Goal: Communication & Community: Answer question/provide support

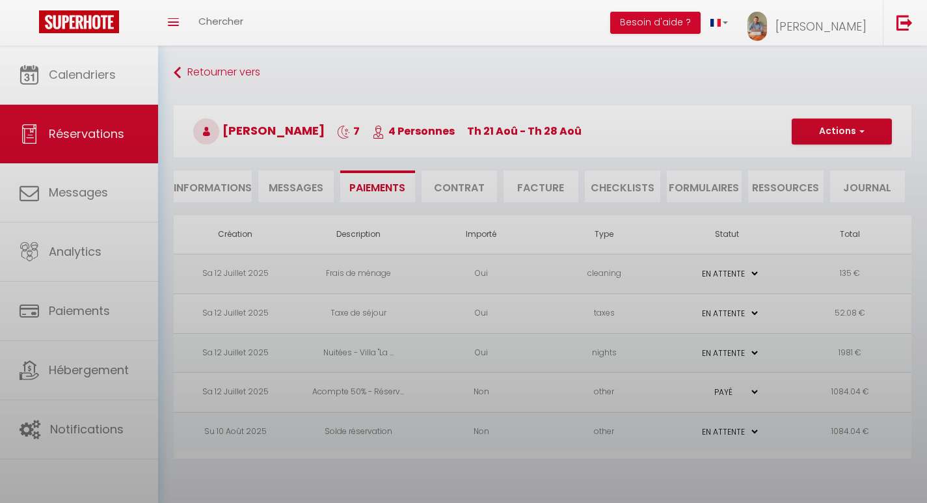
select select "0"
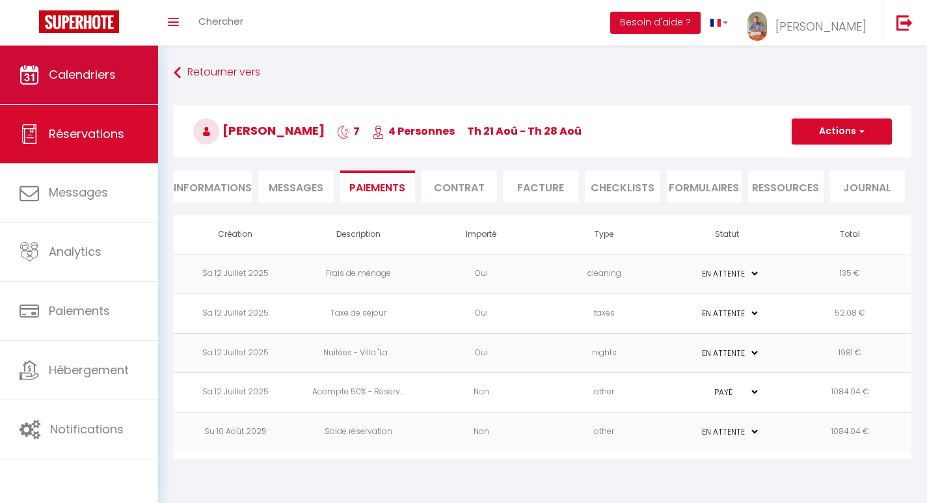
click at [81, 81] on span "Calendriers" at bounding box center [82, 74] width 67 height 16
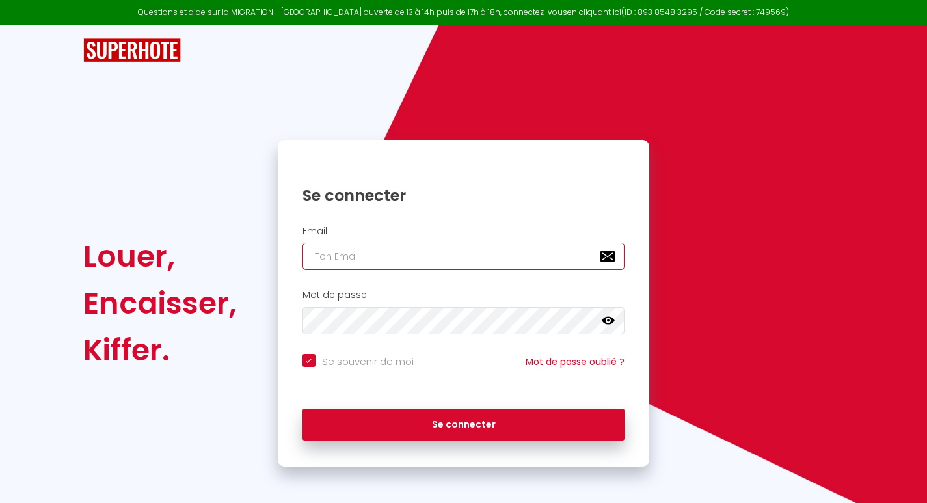
type input "[EMAIL_ADDRESS][DOMAIN_NAME]"
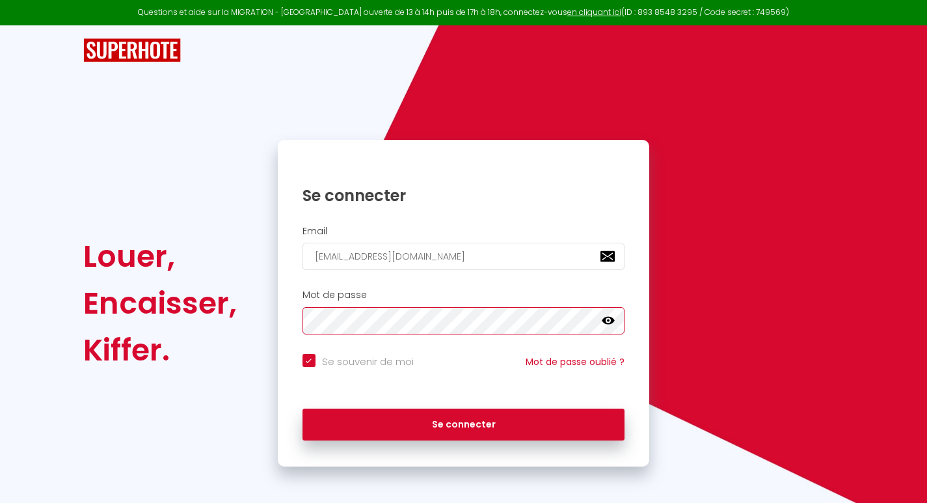
click at [463, 422] on button "Se connecter" at bounding box center [464, 425] width 323 height 33
checkbox input "true"
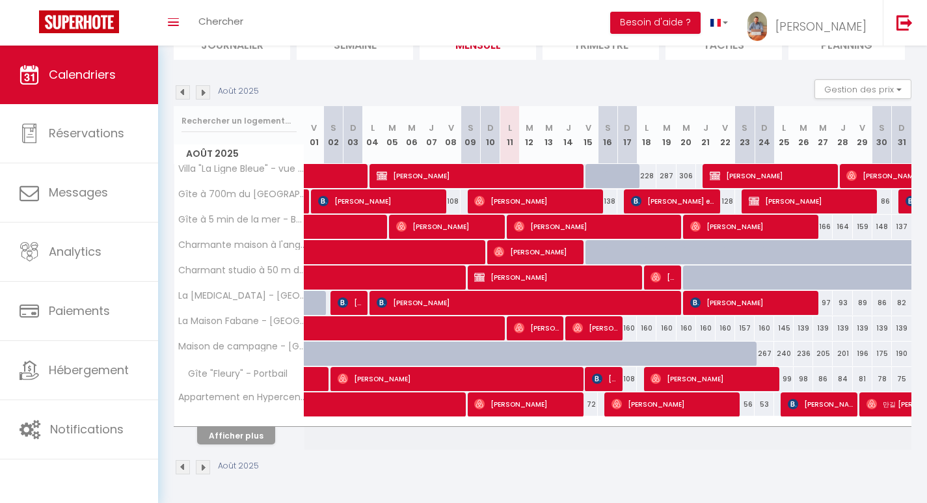
scroll to position [107, 0]
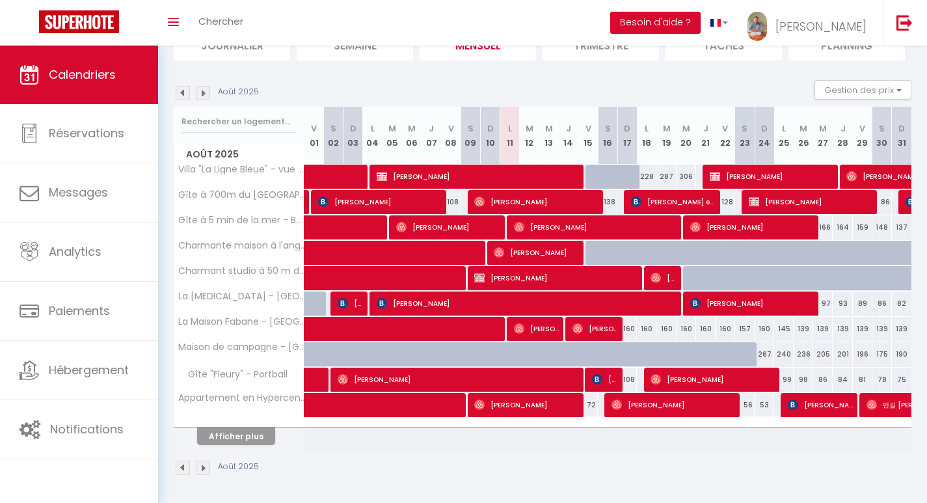
click at [218, 442] on button "Afficher plus" at bounding box center [236, 437] width 78 height 18
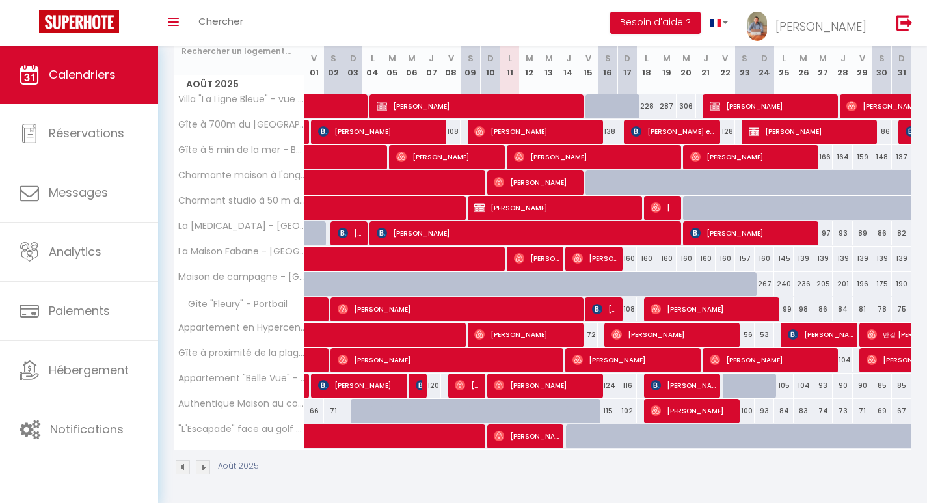
scroll to position [176, 0]
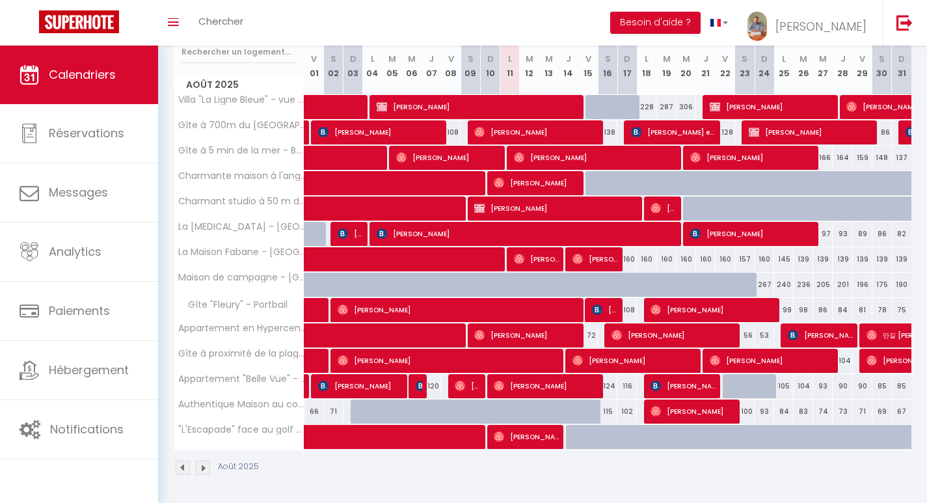
click at [667, 382] on span "[PERSON_NAME]" at bounding box center [683, 386] width 65 height 25
select select "OK"
select select "KO"
select select "0"
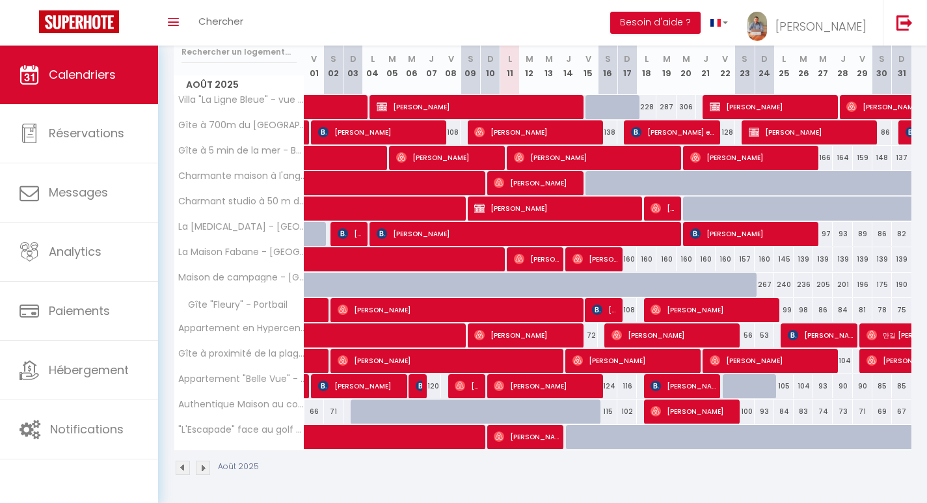
select select "1"
select select
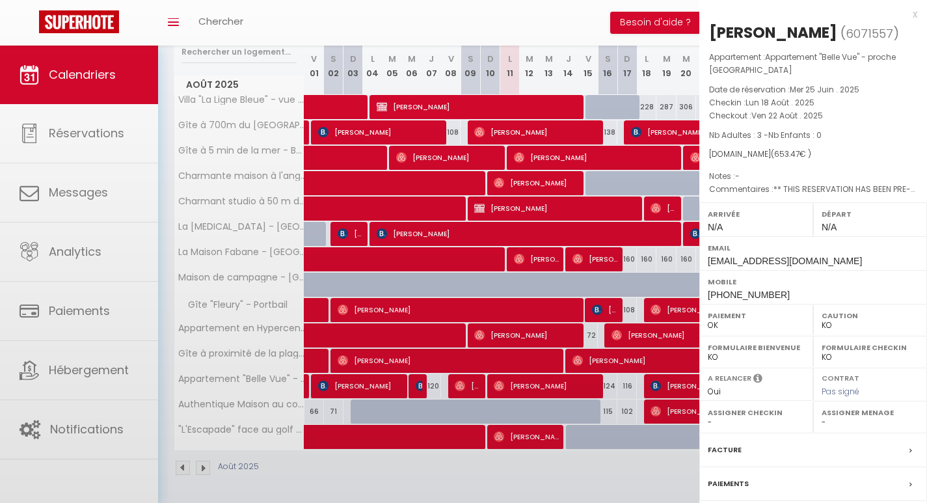
select select "48133"
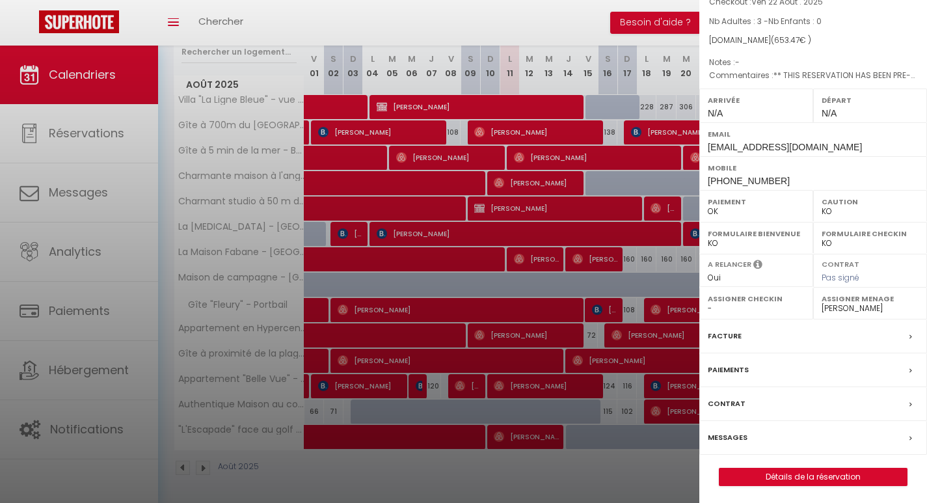
scroll to position [113, 0]
click at [756, 436] on div "Messages" at bounding box center [814, 439] width 228 height 34
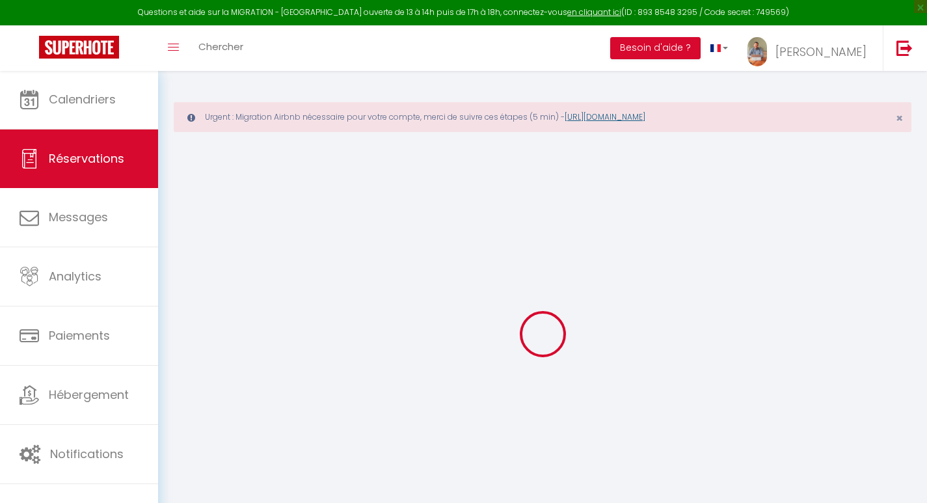
select select
checkbox input "false"
type textarea "** THIS RESERVATION HAS BEEN PRE-PAID ** BOOKING NOTE : Payment charge is EUR 9…"
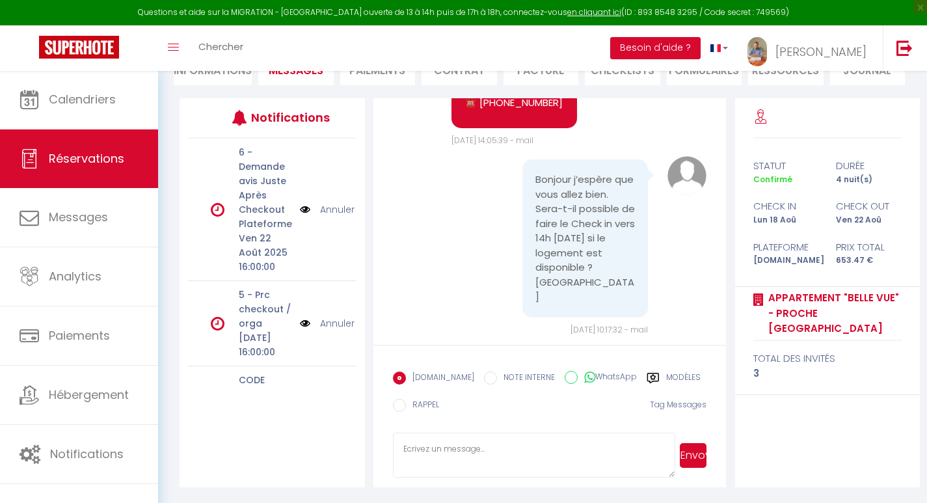
scroll to position [197, 0]
click at [461, 444] on textarea at bounding box center [534, 456] width 283 height 46
click at [441, 471] on textarea "Bonjour, Nous pourrons vous confirmer le check-in avancé la veille si vous le s…" at bounding box center [534, 456] width 283 height 46
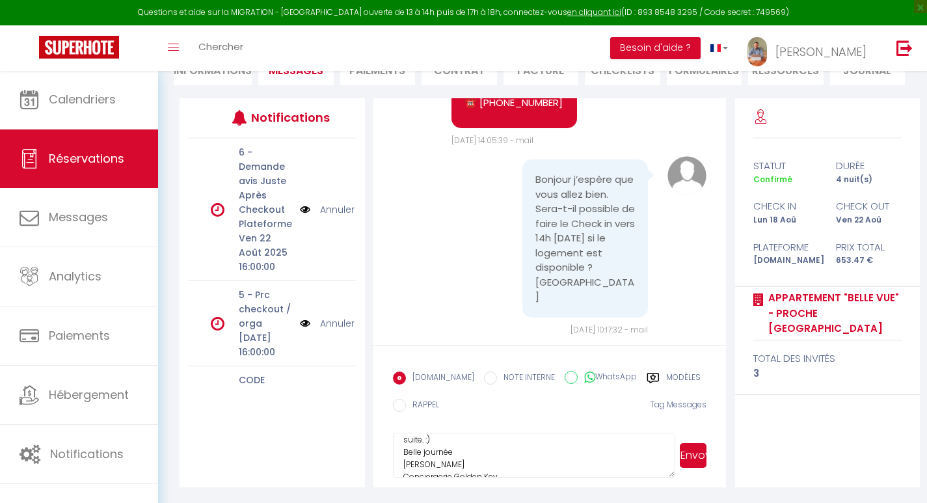
type textarea "Bonjour, Nous pourrons vous confirmer le check-in avancé la veille si vous le s…"
click at [694, 448] on button "Envoyer" at bounding box center [693, 455] width 27 height 25
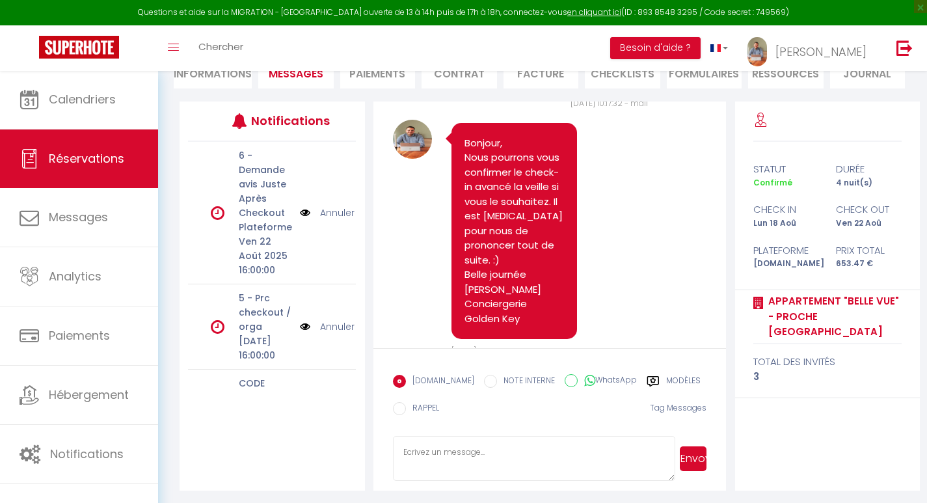
scroll to position [2387, 0]
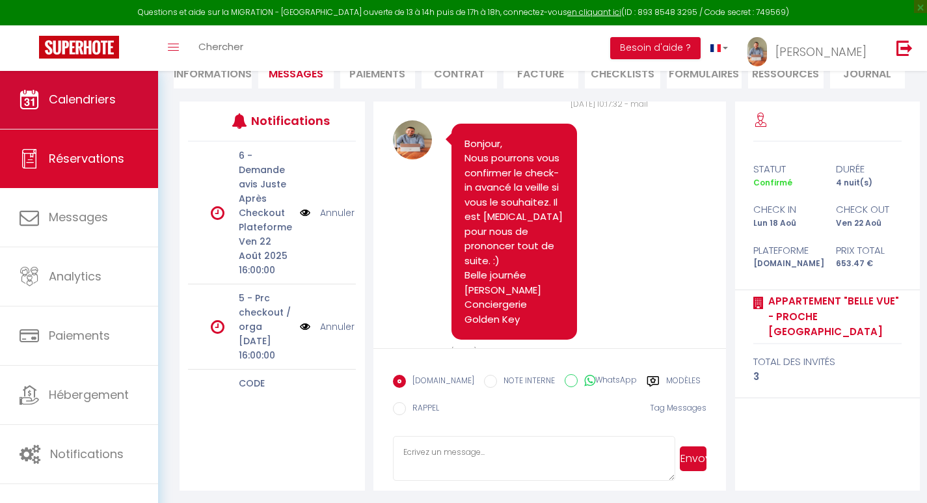
click at [61, 96] on span "Calendriers" at bounding box center [82, 99] width 67 height 16
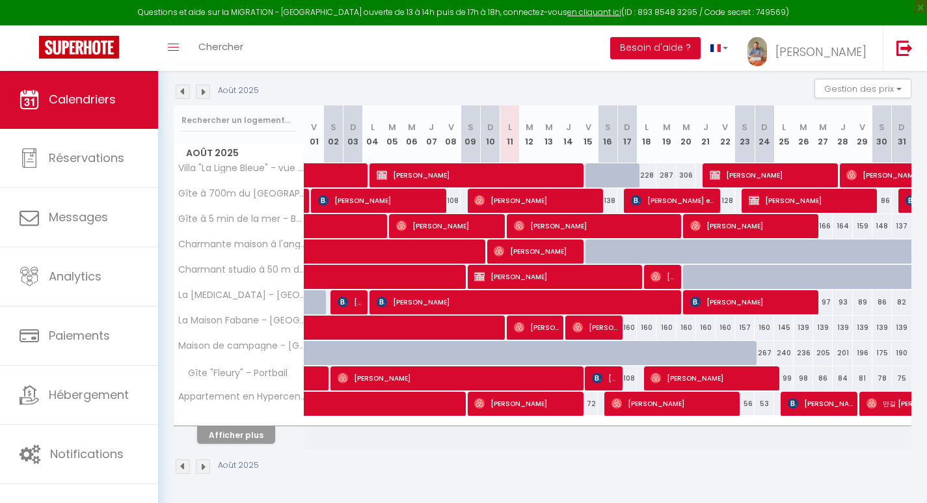
scroll to position [187, 0]
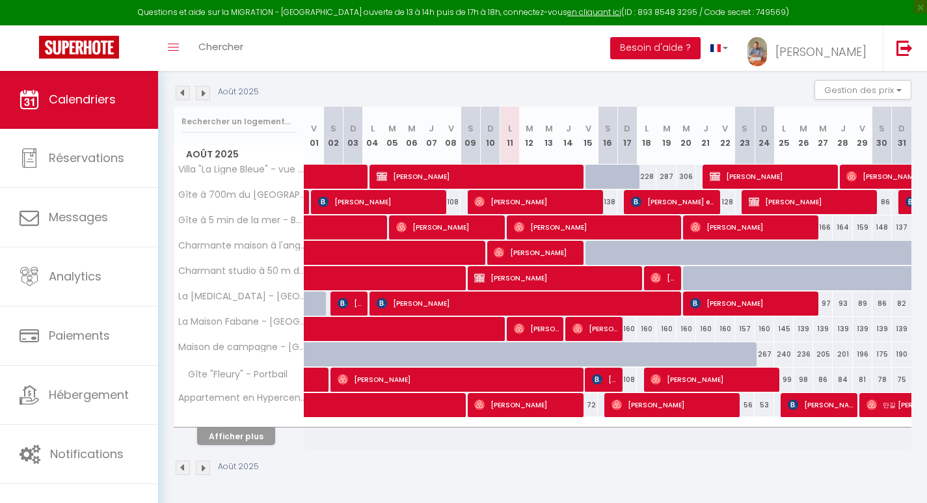
click at [241, 439] on button "Afficher plus" at bounding box center [236, 437] width 78 height 18
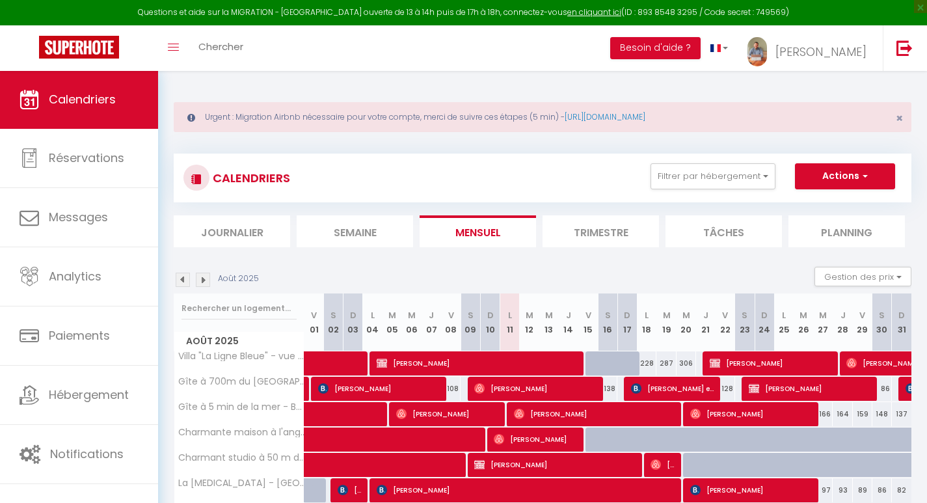
scroll to position [0, 0]
